Goal: Transaction & Acquisition: Obtain resource

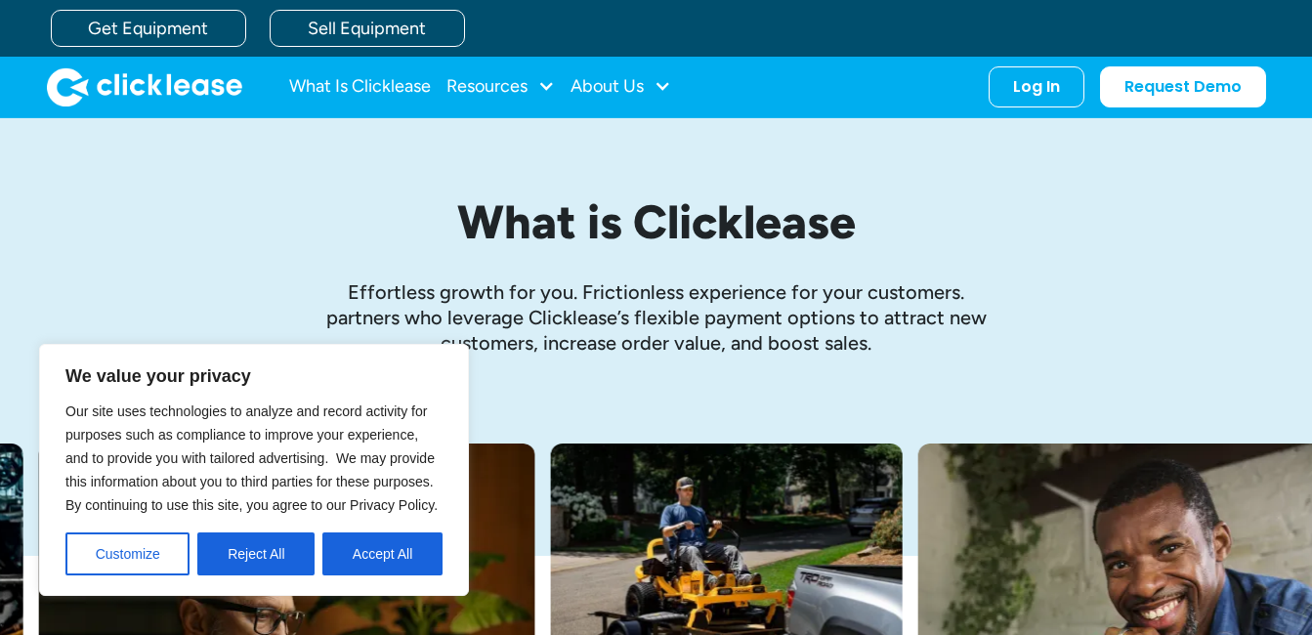
drag, startPoint x: 126, startPoint y: 555, endPoint x: 262, endPoint y: 395, distance: 210.0
click at [262, 395] on div "We value your privacy Our site uses technologies to analyze and record activity…" at bounding box center [253, 469] width 377 height 211
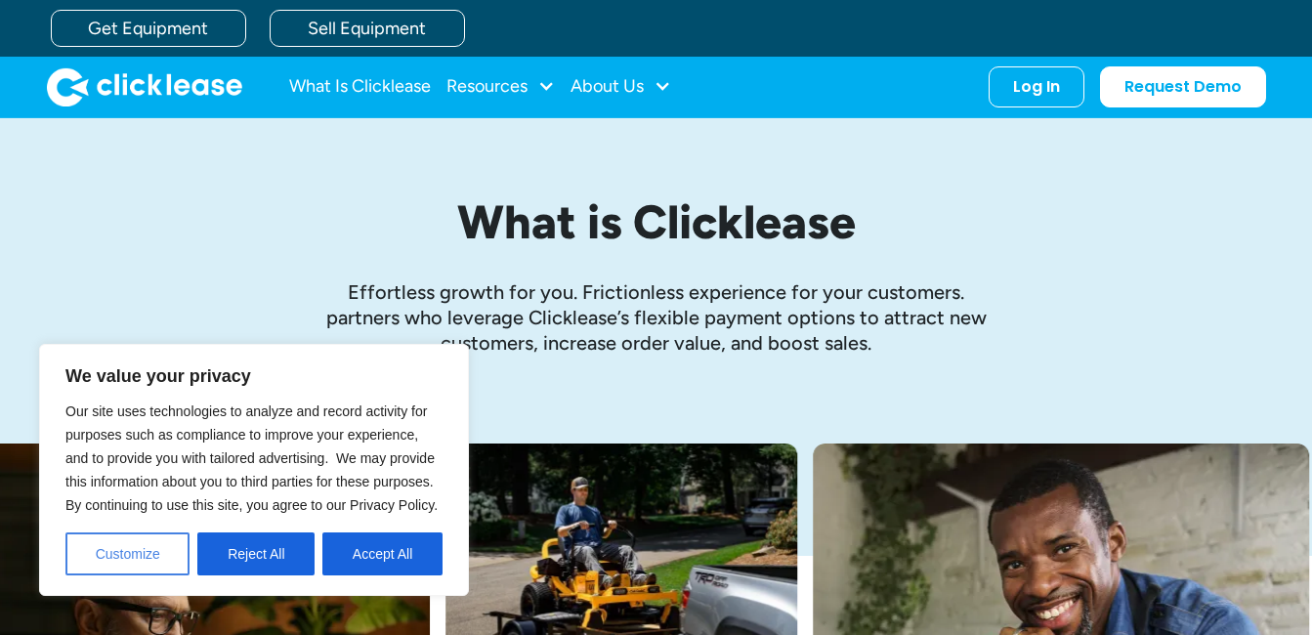
click at [150, 561] on button "Customize" at bounding box center [127, 553] width 124 height 43
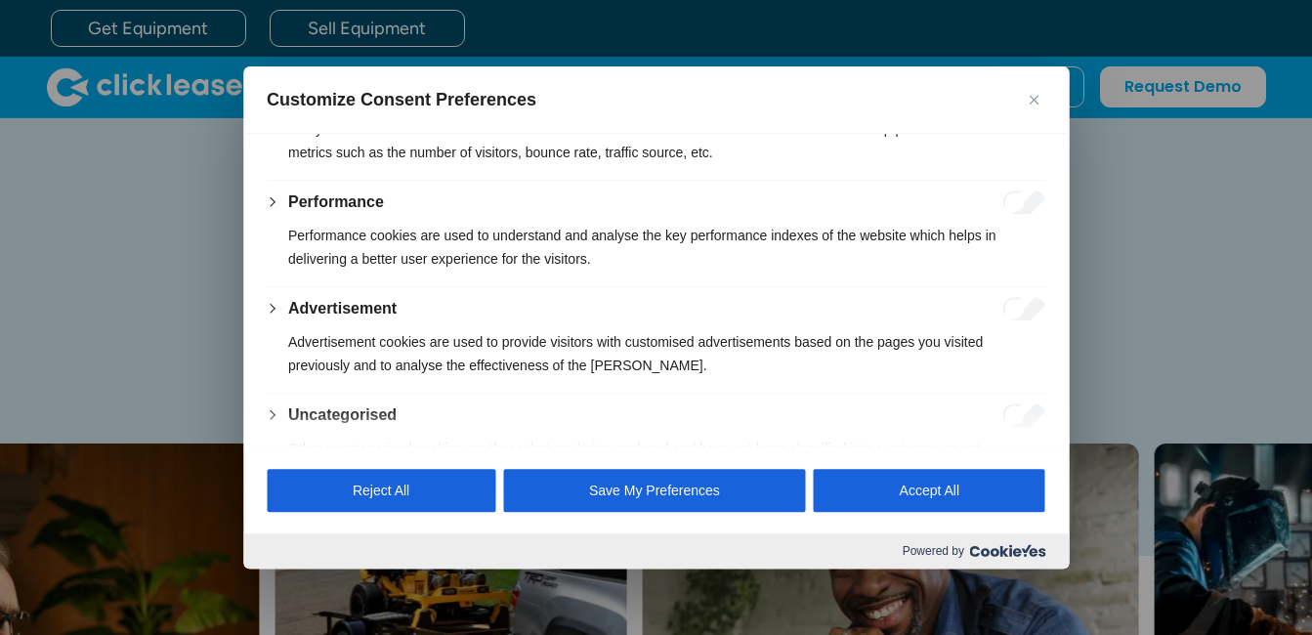
scroll to position [440, 0]
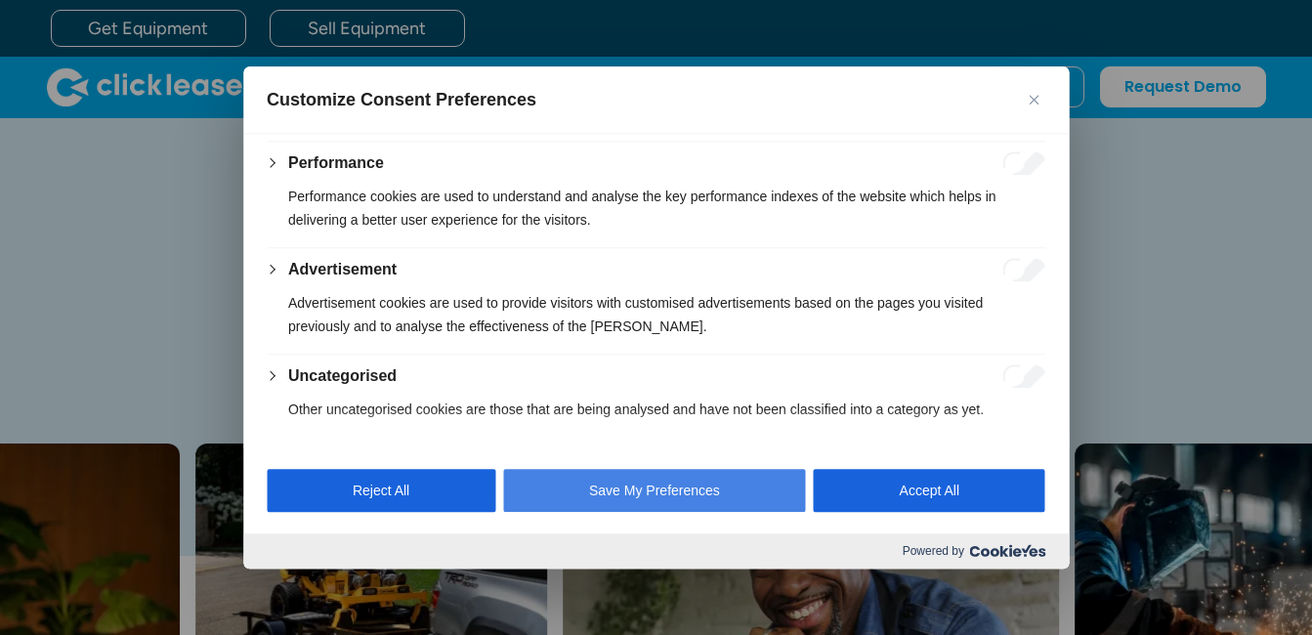
click at [664, 501] on button "Save My Preferences" at bounding box center [654, 490] width 303 height 43
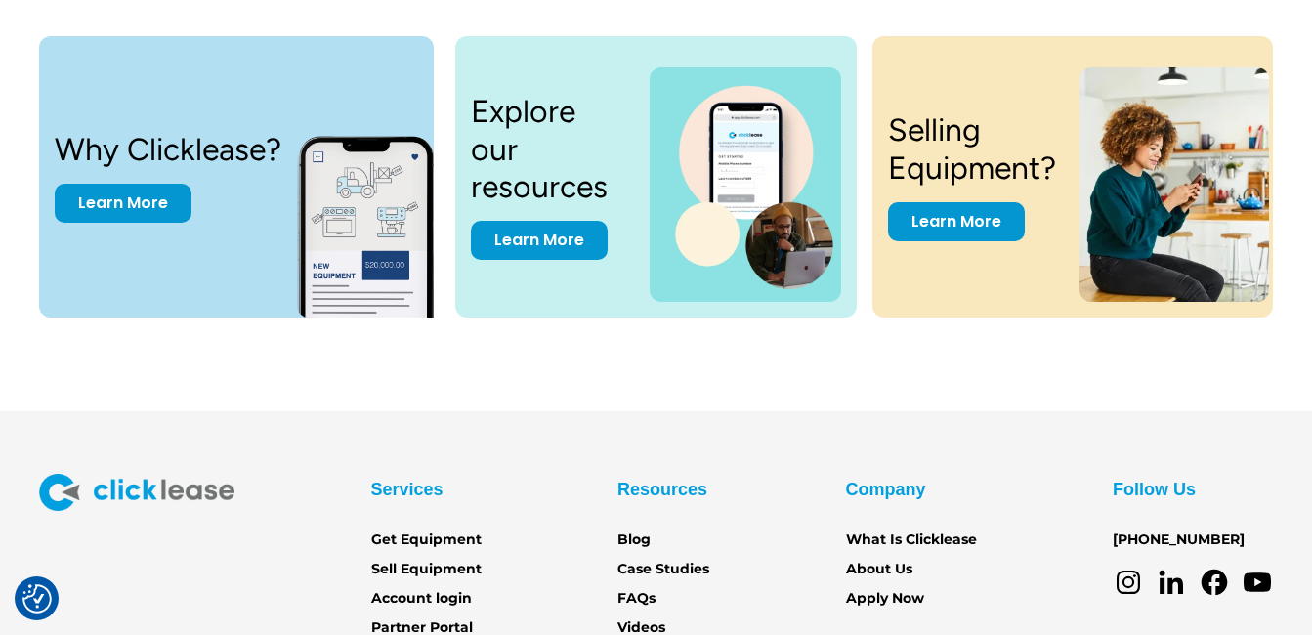
scroll to position [4215, 0]
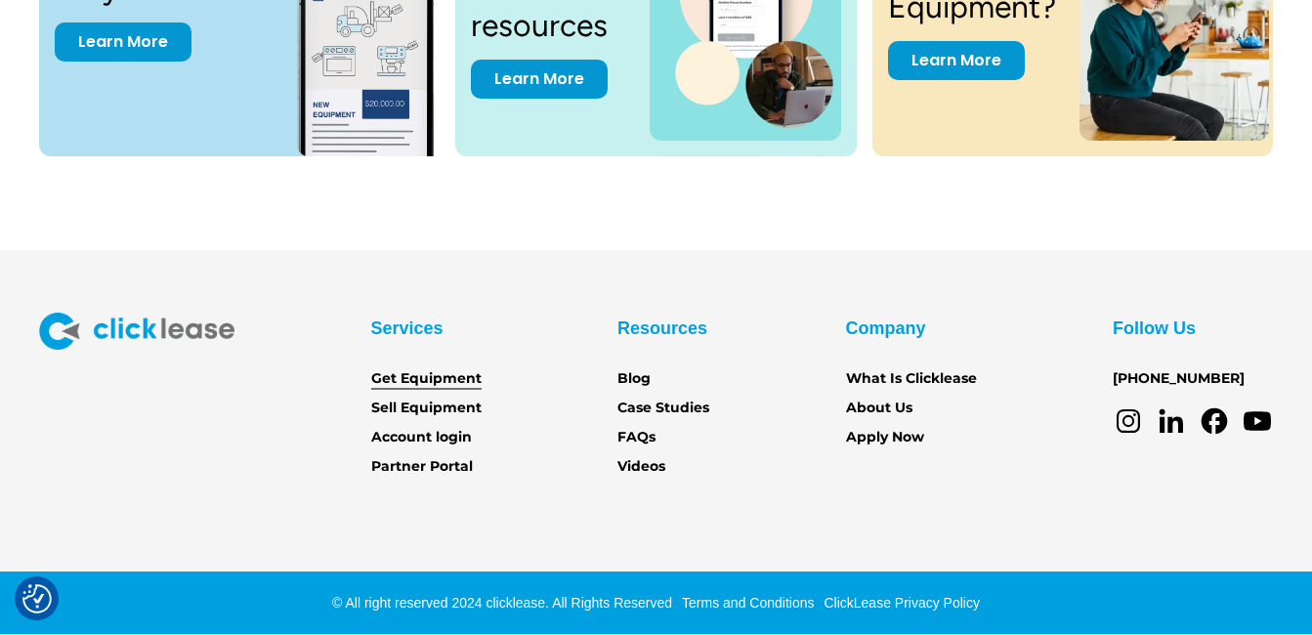
click at [448, 384] on link "Get Equipment" at bounding box center [426, 378] width 110 height 21
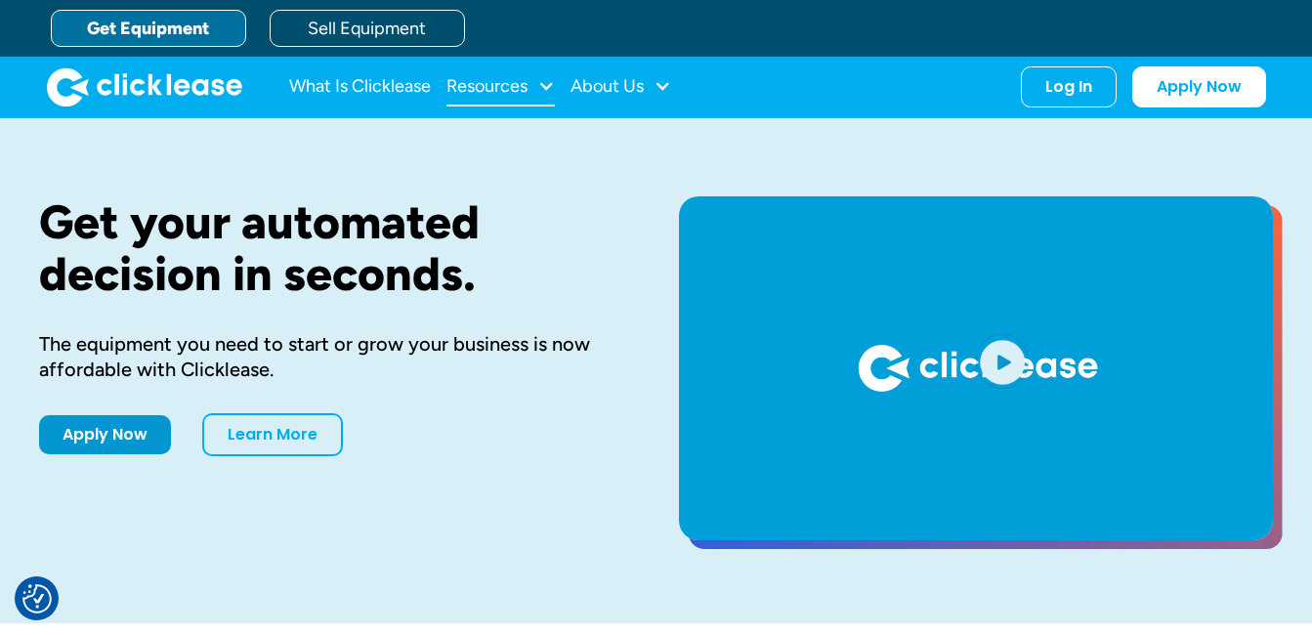
click at [501, 86] on div "Resources" at bounding box center [486, 86] width 81 height 0
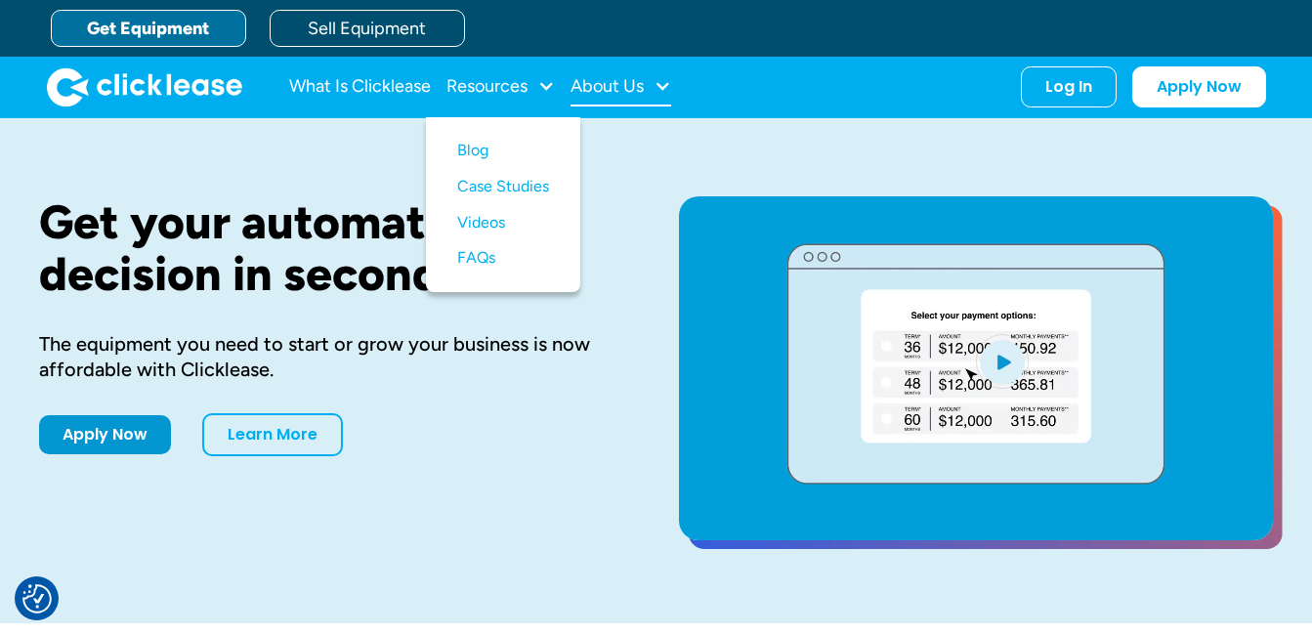
click at [659, 84] on div at bounding box center [663, 86] width 18 height 18
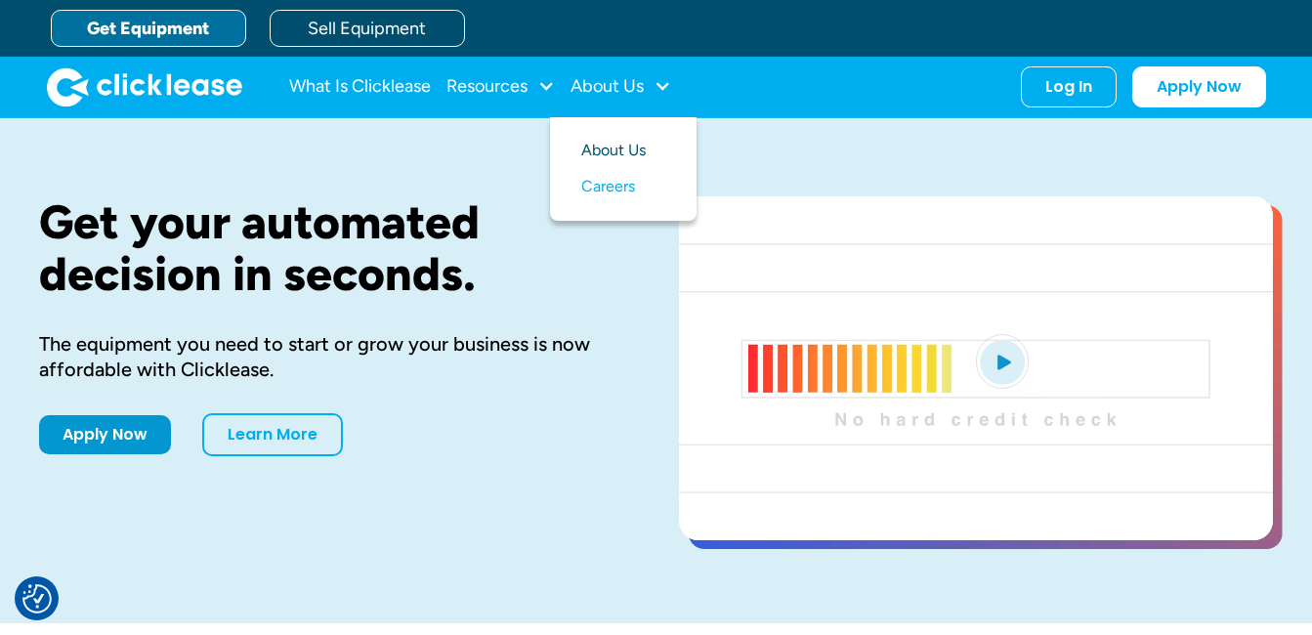
click at [609, 151] on link "About Us" at bounding box center [623, 151] width 84 height 36
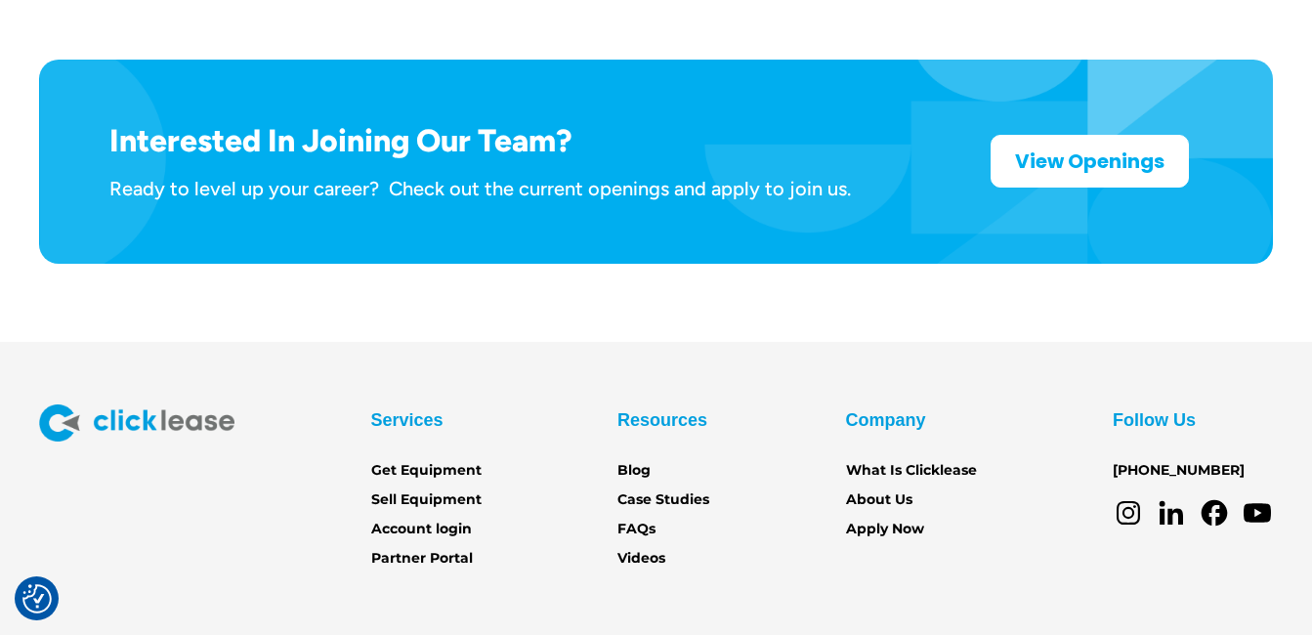
scroll to position [3249, 0]
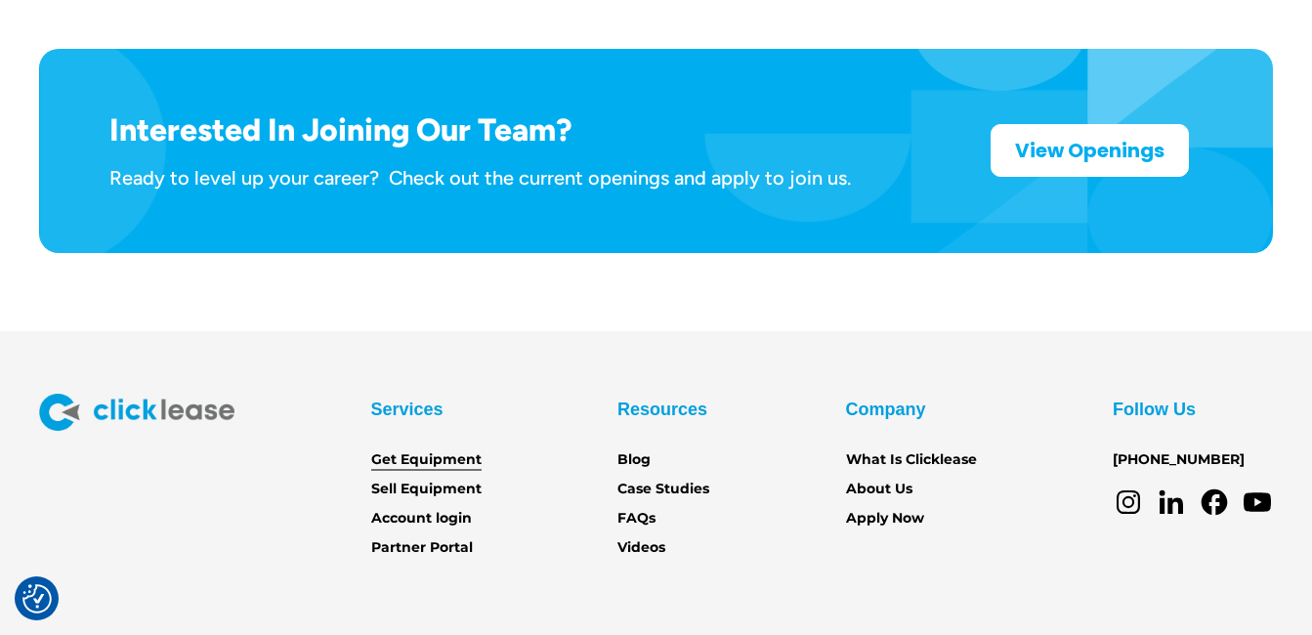
click at [409, 449] on link "Get Equipment" at bounding box center [426, 459] width 110 height 21
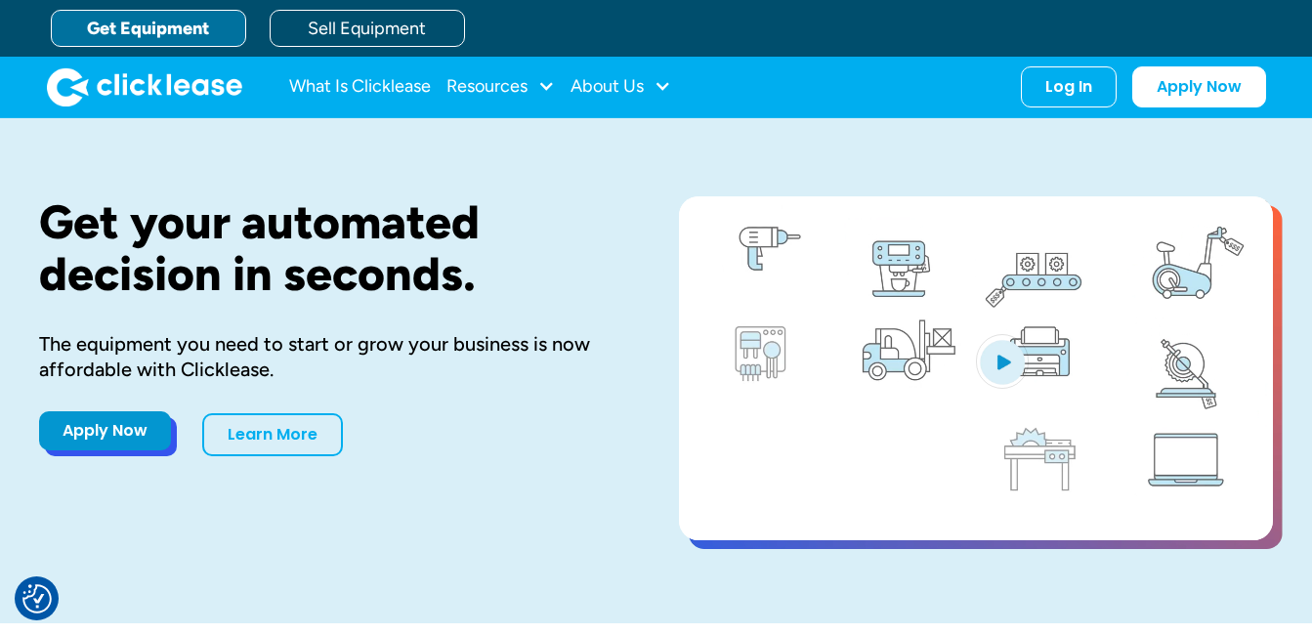
click at [121, 426] on link "Apply Now" at bounding box center [105, 430] width 132 height 39
